Goal: Check status: Check status

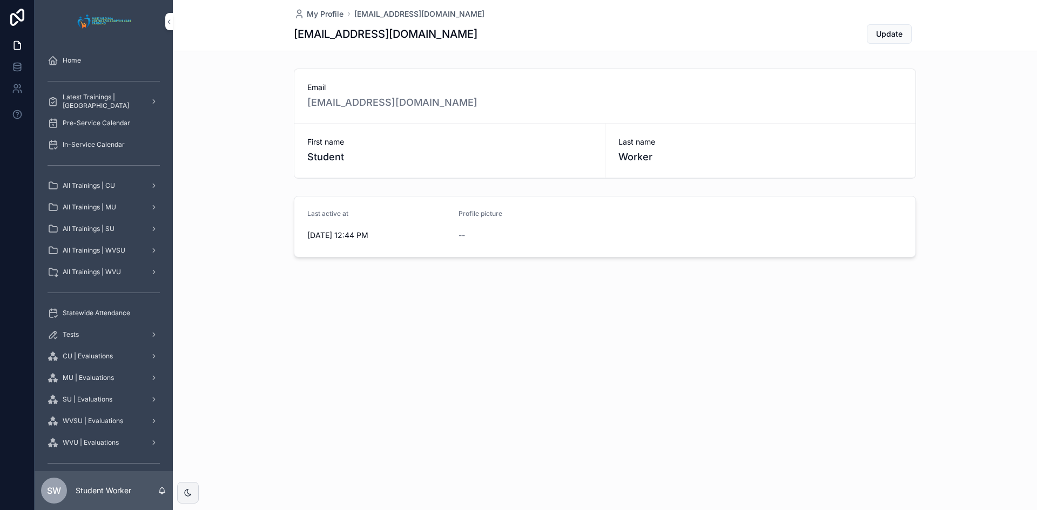
click at [123, 122] on span "Pre-Service Calendar" at bounding box center [97, 123] width 68 height 9
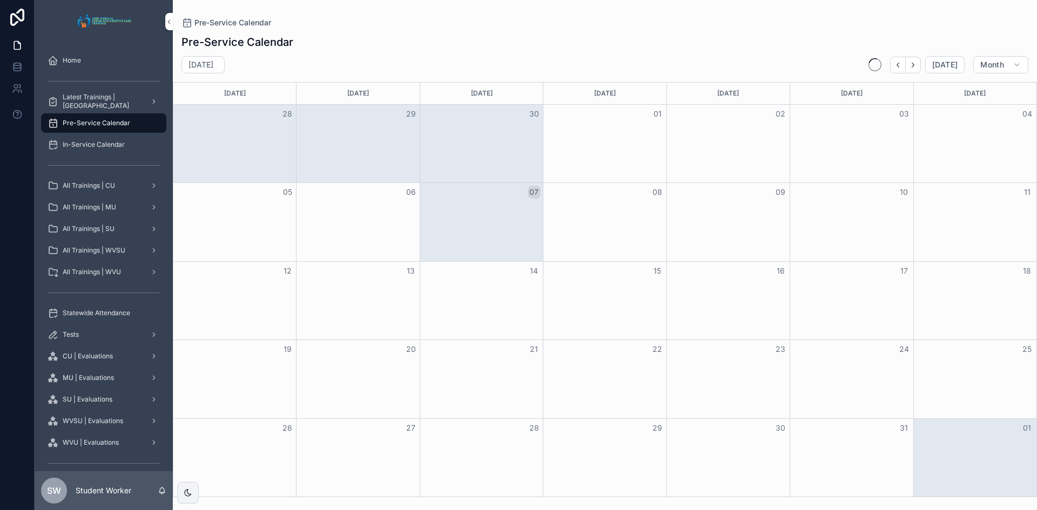
click at [71, 53] on div "Home" at bounding box center [104, 60] width 112 height 17
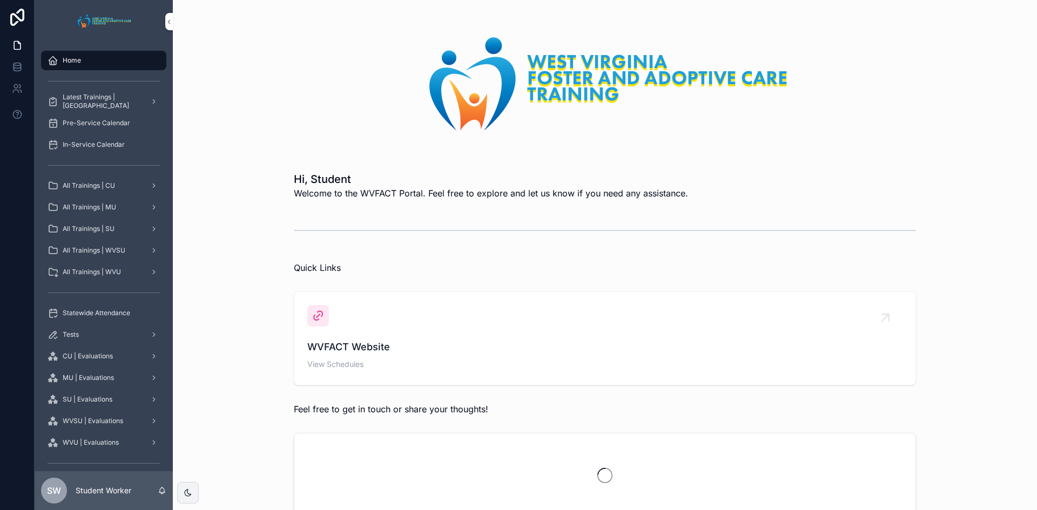
click at [118, 313] on span "Statewide Attendance" at bounding box center [97, 313] width 68 height 9
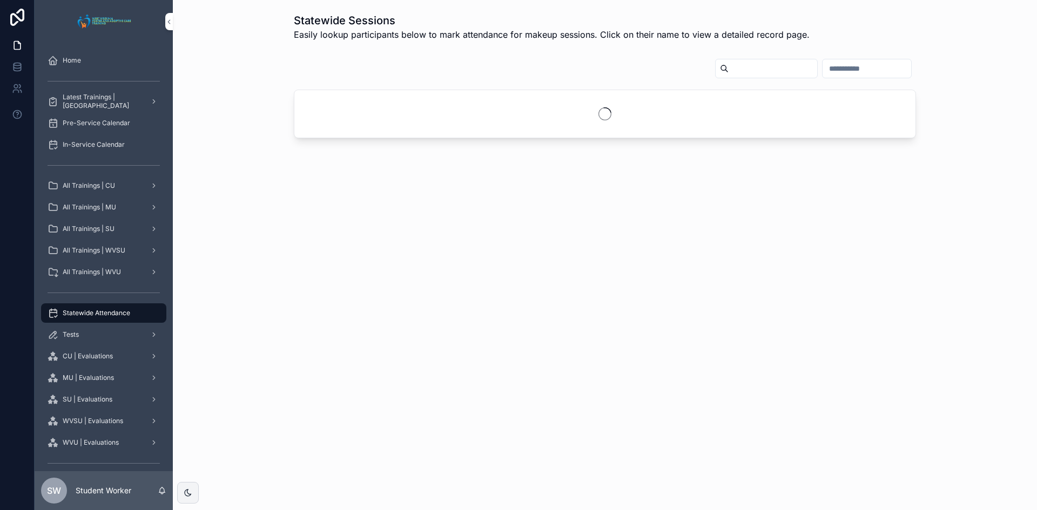
click at [729, 69] on input "scrollable content" at bounding box center [773, 68] width 89 height 15
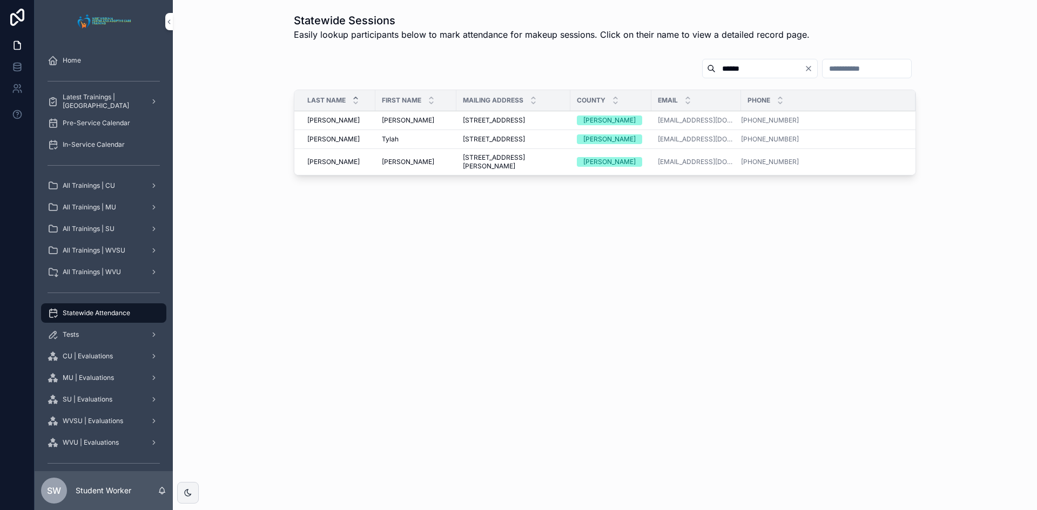
type input "******"
click at [389, 144] on span "Tylah" at bounding box center [390, 139] width 17 height 9
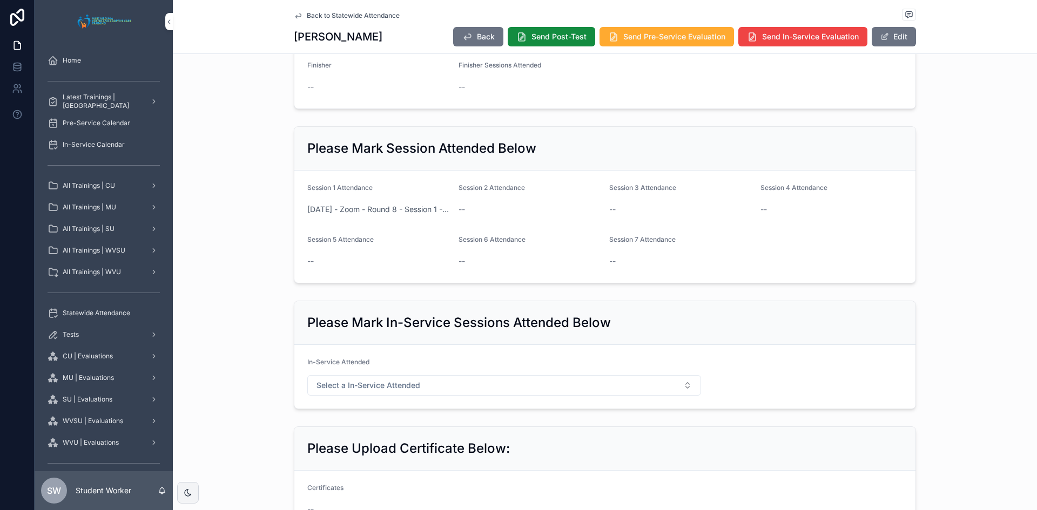
scroll to position [321, 0]
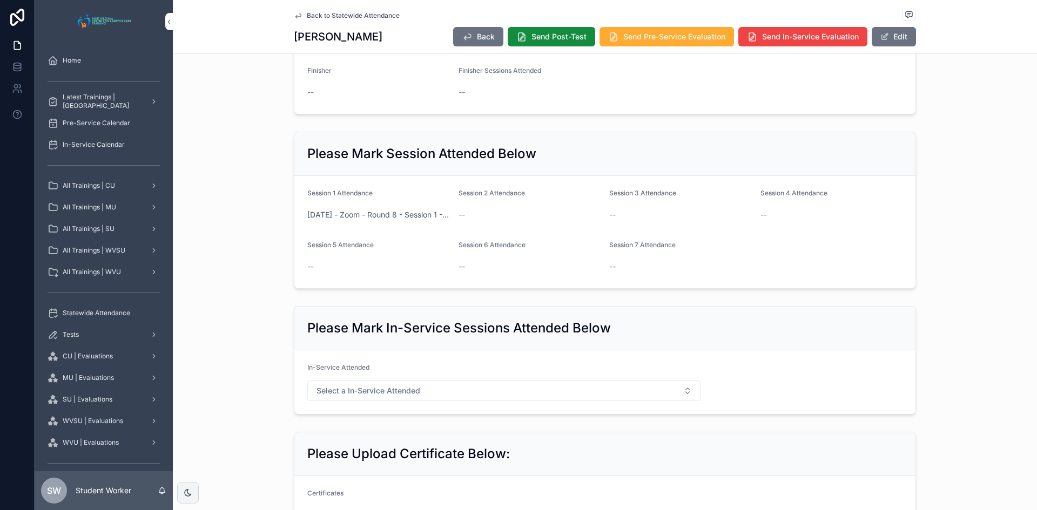
click at [403, 212] on span "[DATE] - Zoom - Round 8 - Session 1 - MU" at bounding box center [378, 215] width 143 height 11
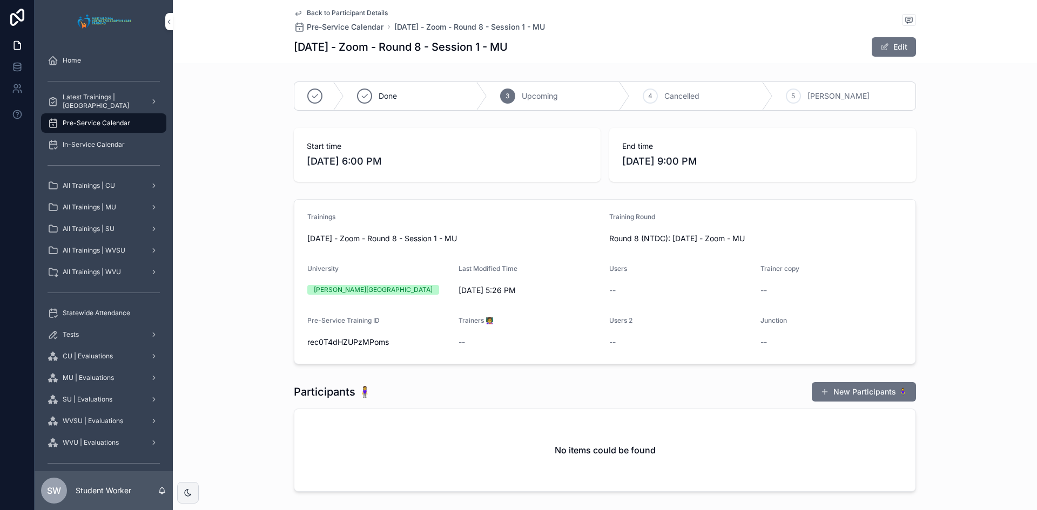
click at [294, 11] on icon "scrollable content" at bounding box center [298, 13] width 9 height 9
